Goal: Task Accomplishment & Management: Use online tool/utility

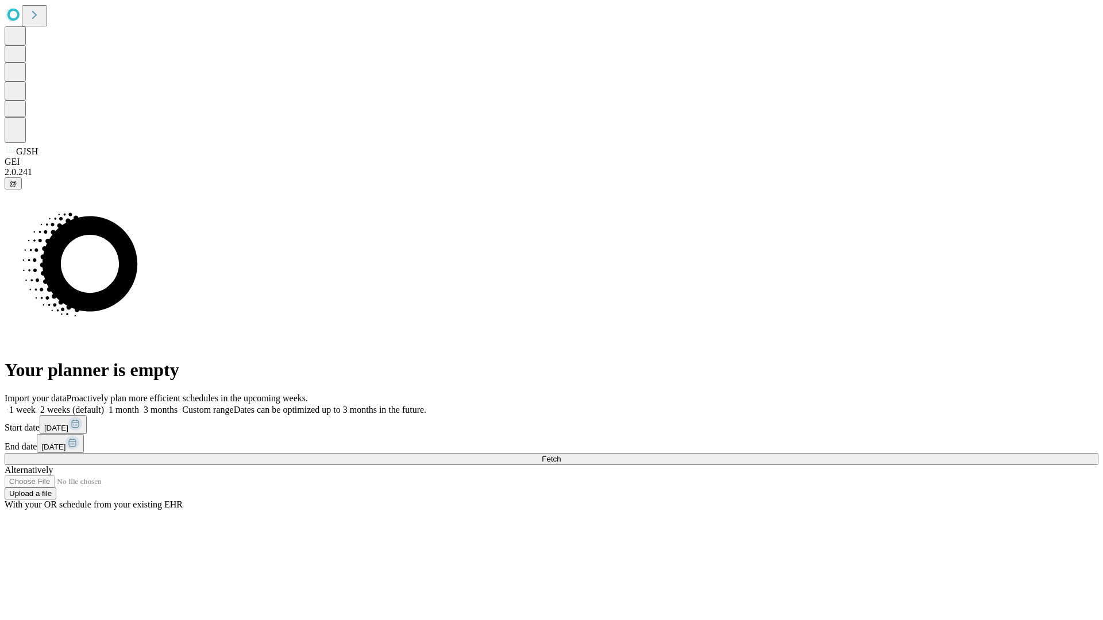
click at [561, 455] on span "Fetch" at bounding box center [551, 459] width 19 height 9
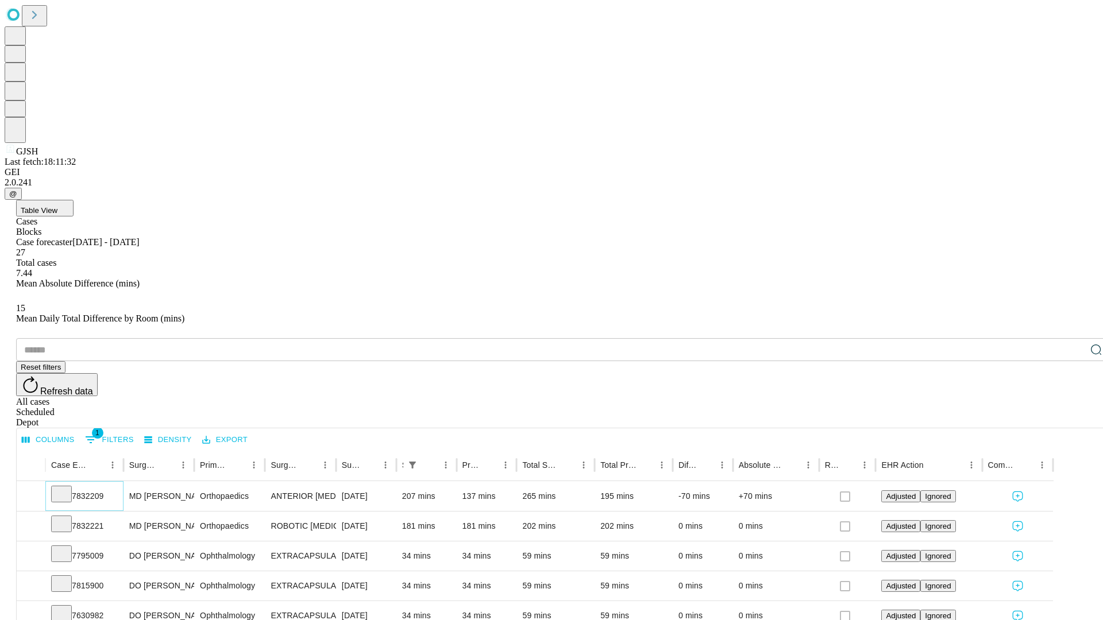
click at [67, 488] on icon at bounding box center [61, 493] width 11 height 11
